Goal: Task Accomplishment & Management: Use online tool/utility

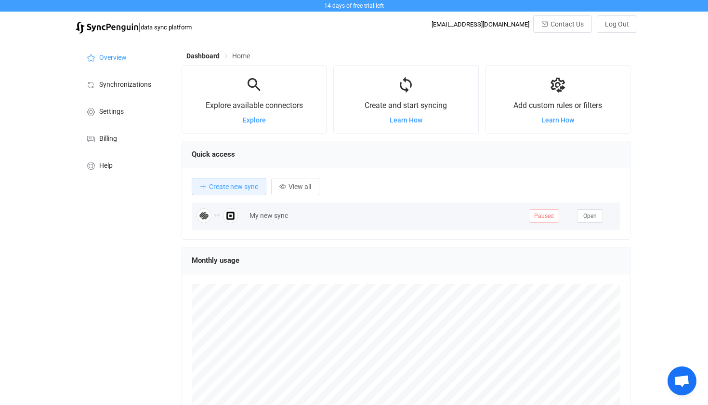
click at [279, 212] on div "My new sync" at bounding box center [384, 215] width 279 height 11
click at [323, 218] on div "My new sync" at bounding box center [384, 215] width 279 height 11
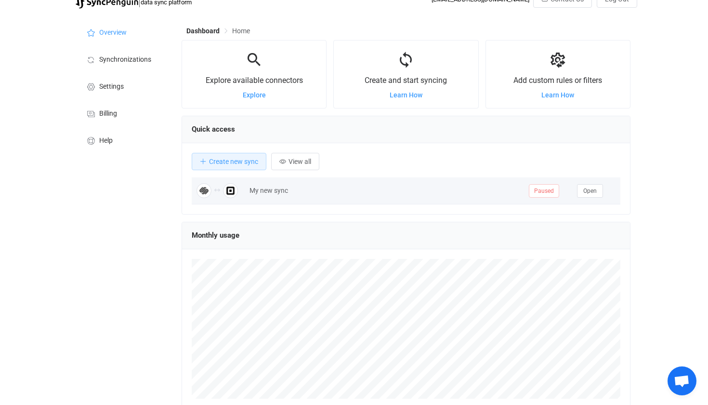
scroll to position [25, 0]
click at [583, 194] on button "Open" at bounding box center [590, 191] width 26 height 13
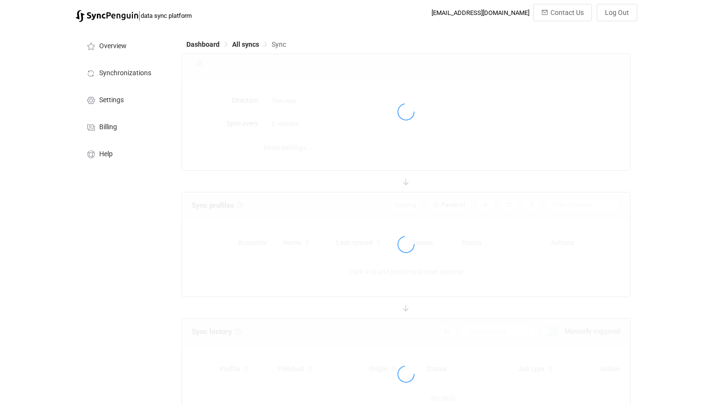
type input "10 minutes"
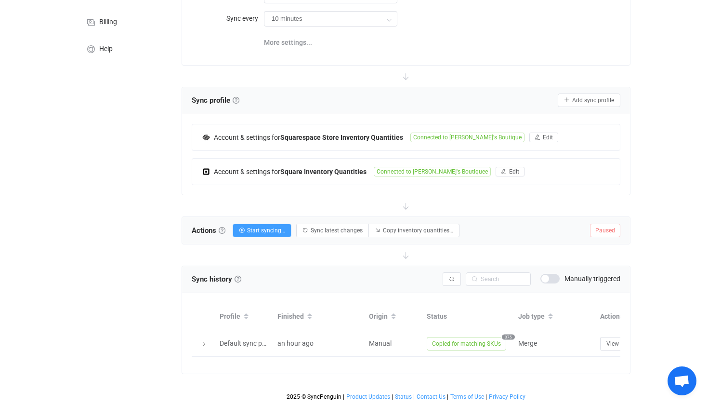
scroll to position [113, 0]
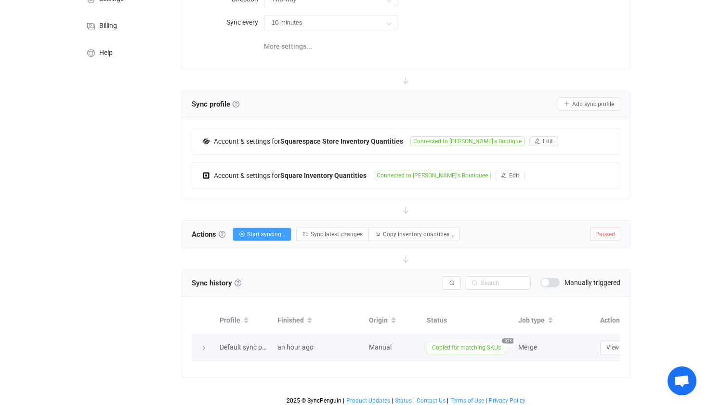
click at [201, 349] on icon at bounding box center [204, 348] width 6 height 6
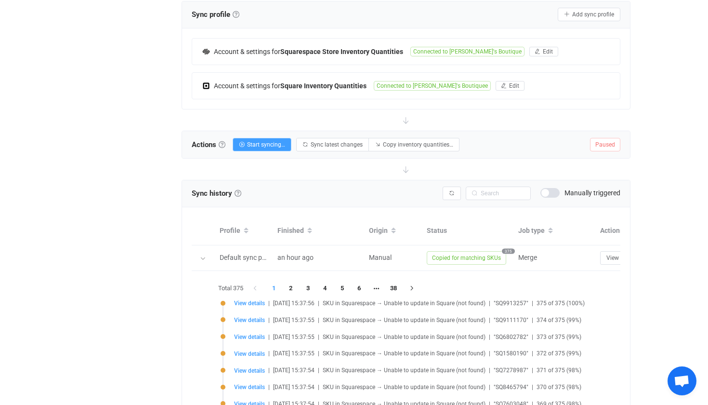
scroll to position [201, 0]
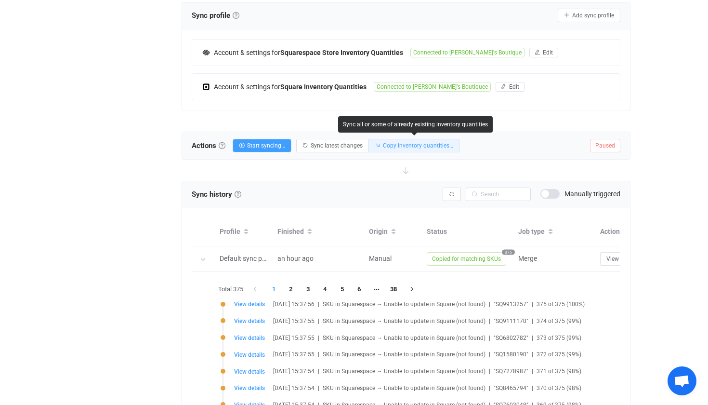
click at [409, 147] on span "Copy inventory quantities…" at bounding box center [418, 145] width 70 height 7
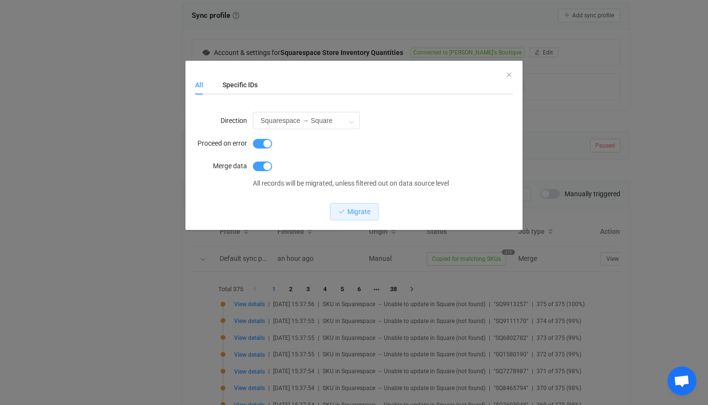
click at [120, 246] on div "All Specific IDs Direction Squarespace → Square Squarespace → [GEOGRAPHIC_DATA]…" at bounding box center [354, 202] width 708 height 405
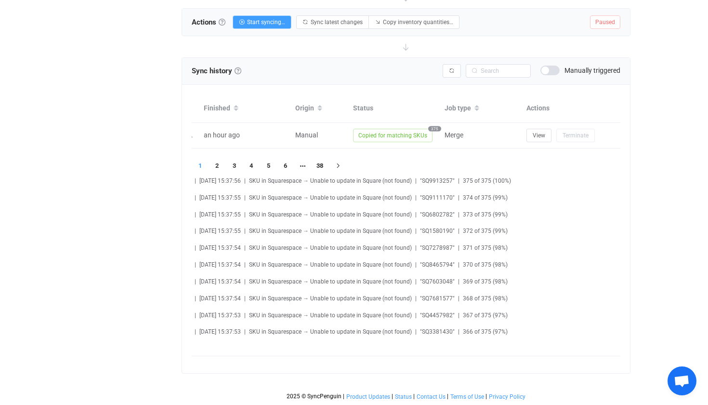
scroll to position [0, 0]
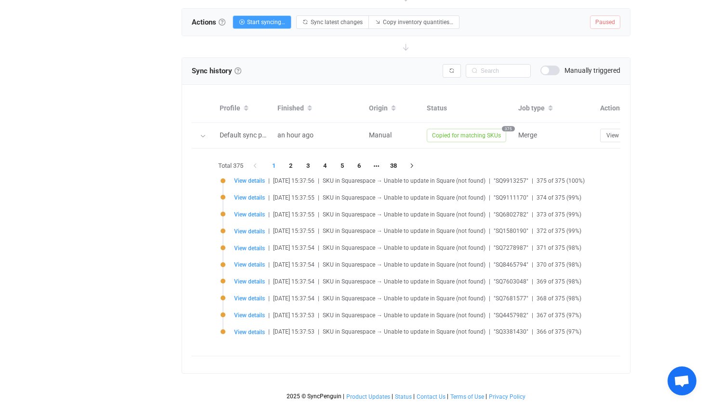
click at [443, 110] on div "Status" at bounding box center [468, 108] width 92 height 11
click at [248, 106] on span at bounding box center [246, 108] width 12 height 16
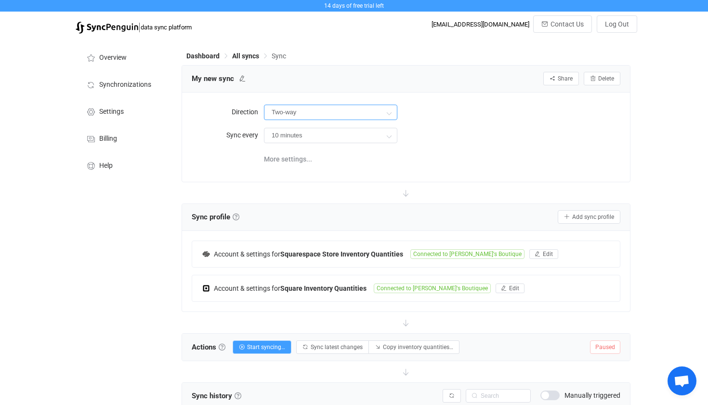
click at [315, 108] on input "Two-way" at bounding box center [330, 112] width 133 height 15
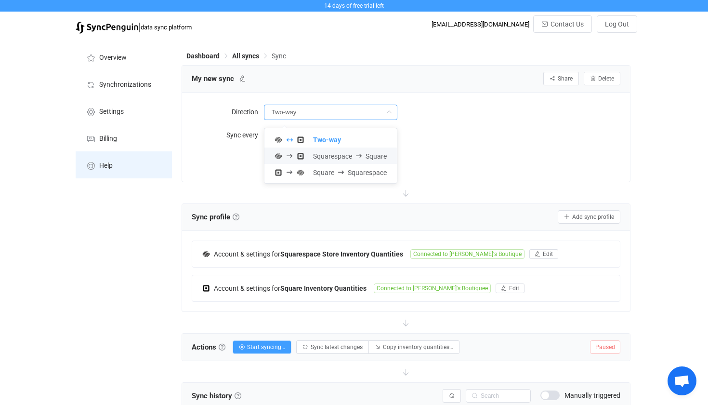
click at [107, 177] on li "Help" at bounding box center [124, 164] width 96 height 27
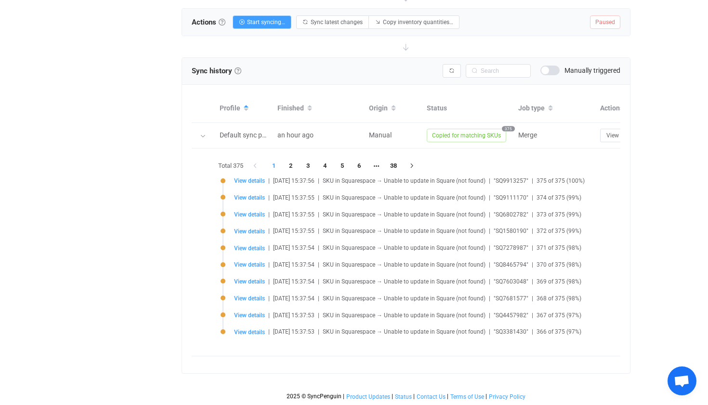
scroll to position [325, 0]
click at [254, 182] on span "View details" at bounding box center [249, 180] width 31 height 7
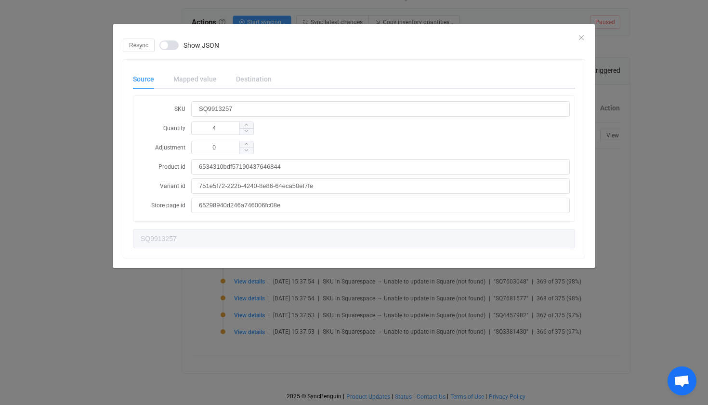
click at [192, 80] on div "Mapped value" at bounding box center [195, 78] width 63 height 19
click at [259, 75] on div "Destination" at bounding box center [248, 78] width 45 height 19
click at [124, 351] on div "Resync Show JSON Source Mapped value Destination SKU SQ9913257 Quantity 4 Adjus…" at bounding box center [354, 202] width 708 height 405
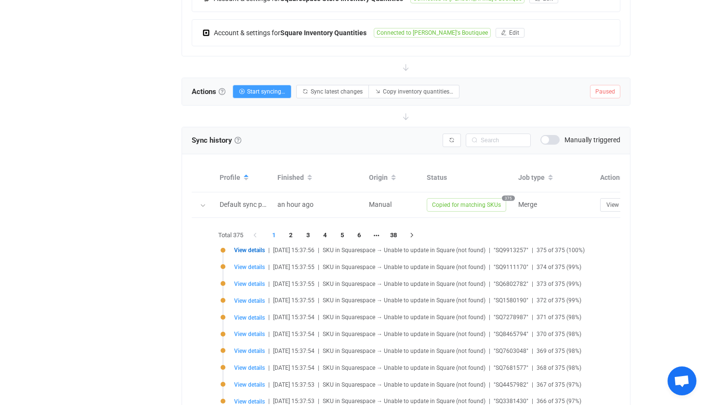
scroll to position [263, 0]
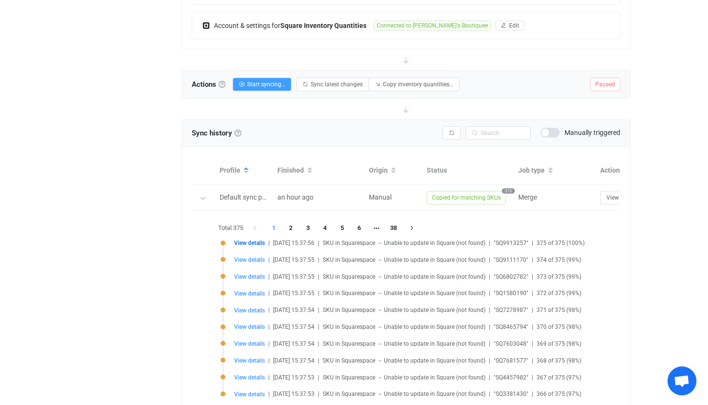
click at [547, 133] on span at bounding box center [550, 133] width 19 height 10
click at [549, 133] on span at bounding box center [550, 133] width 19 height 10
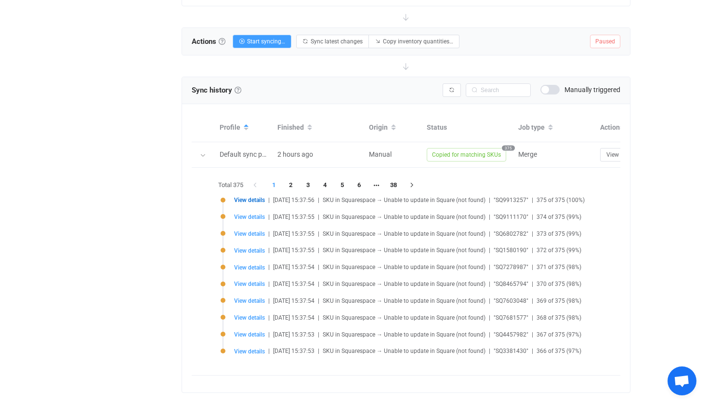
scroll to position [308, 0]
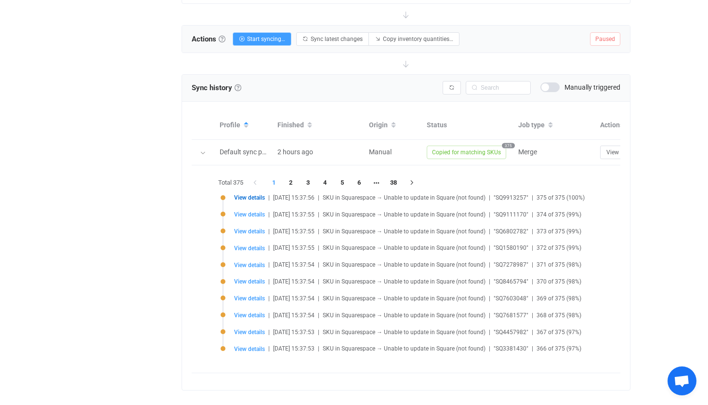
click at [464, 270] on li "View details | 2025-09-01 15:37:54 | SKU in Squarespace → Unable to update in S…" at bounding box center [450, 270] width 458 height 17
click at [238, 305] on li "View details | 2025-09-01 15:37:54 | SKU in Squarespace → Unable to update in S…" at bounding box center [450, 303] width 458 height 17
click at [238, 303] on li "View details | 2025-09-01 15:37:54 | SKU in Squarespace → Unable to update in S…" at bounding box center [450, 303] width 458 height 17
click at [243, 300] on span "View details" at bounding box center [249, 298] width 31 height 7
type input "SQ7603048"
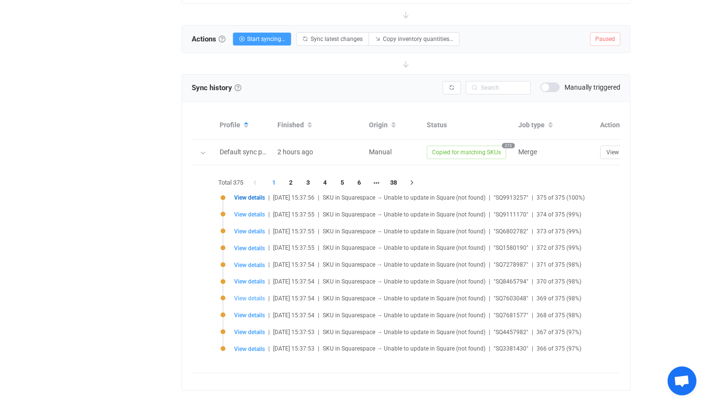
type input "0"
type input "67bb99046e0a725a92651135"
type input "95be9819-4f03-483c-8f9f-22c1ceb2fd3e"
type input "SQ7603048"
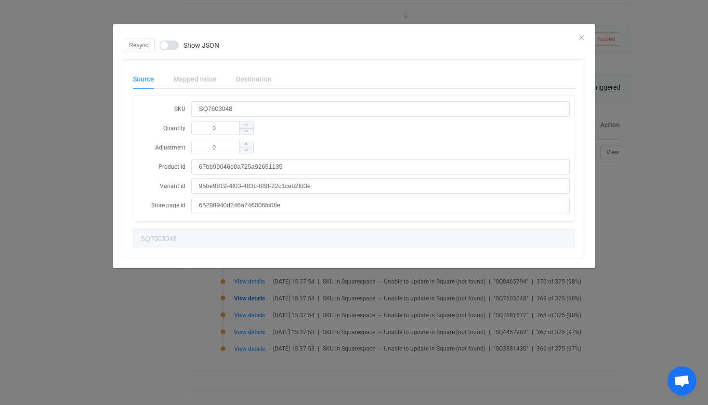
click at [198, 81] on div "Mapped value" at bounding box center [195, 78] width 63 height 19
click at [153, 352] on div "Resync Show JSON Source Mapped value Destination SKU SQ7603048 Quantity 0 Adjus…" at bounding box center [354, 202] width 708 height 405
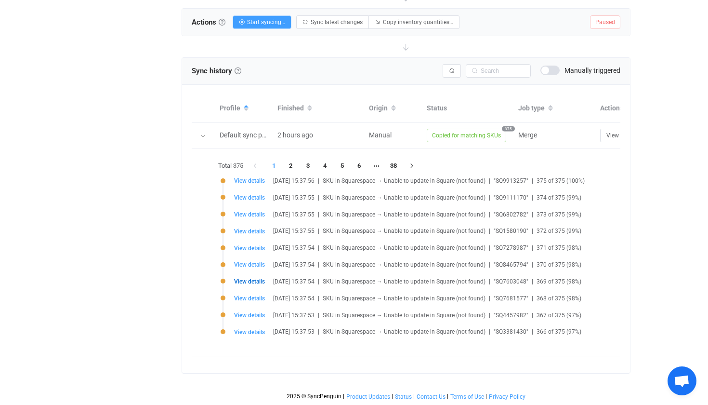
scroll to position [325, 0]
